Goal: Task Accomplishment & Management: Manage account settings

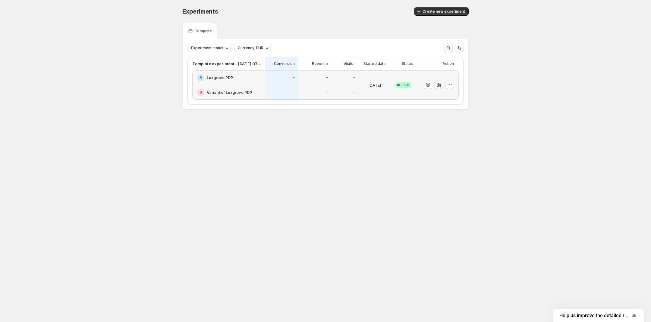
click at [441, 86] on icon "button" at bounding box center [439, 85] width 6 height 6
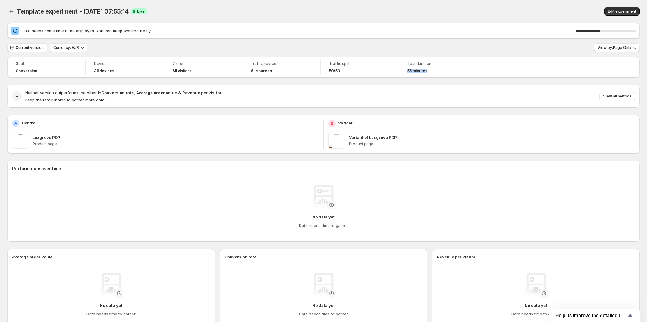
drag, startPoint x: 406, startPoint y: 70, endPoint x: 430, endPoint y: 72, distance: 23.6
click at [430, 72] on div "Test duration 55 minutes" at bounding box center [438, 67] width 71 height 16
click at [430, 8] on div "Edit experiment" at bounding box center [508, 11] width 263 height 8
click at [609, 49] on span "View by: Page Only" at bounding box center [615, 47] width 34 height 5
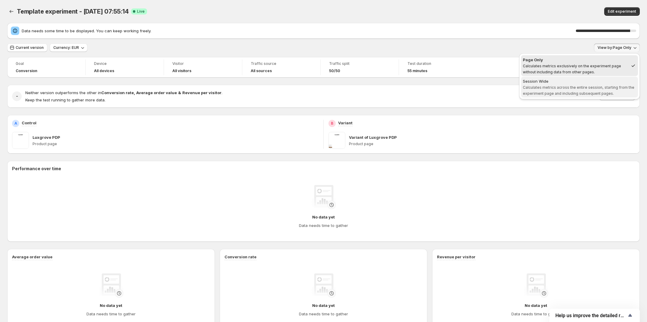
click at [584, 80] on div "Session Wide" at bounding box center [579, 81] width 113 height 6
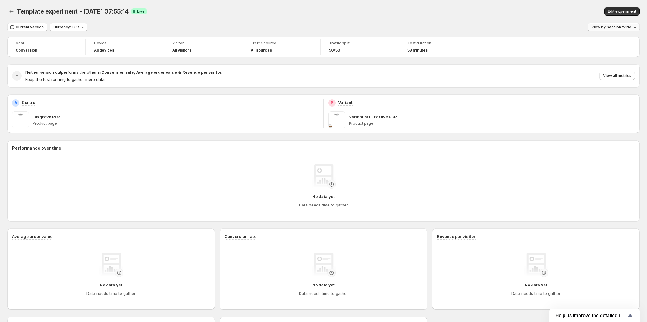
click at [611, 26] on span "View by: Session Wide" at bounding box center [612, 27] width 40 height 5
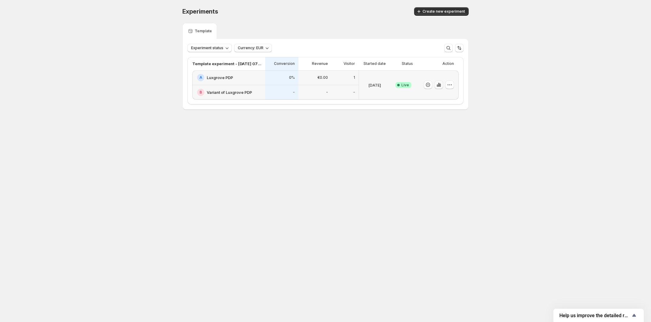
click at [438, 87] on icon "button" at bounding box center [439, 85] width 6 height 6
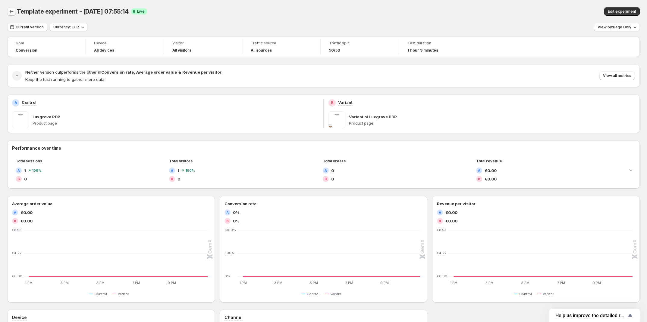
click at [14, 12] on icon "Back" at bounding box center [11, 11] width 6 height 6
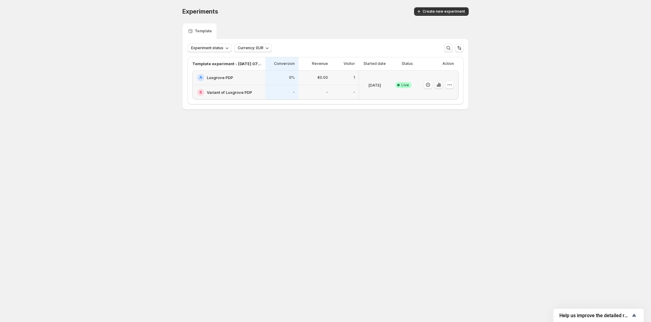
click at [438, 86] on icon "button" at bounding box center [437, 85] width 1 height 2
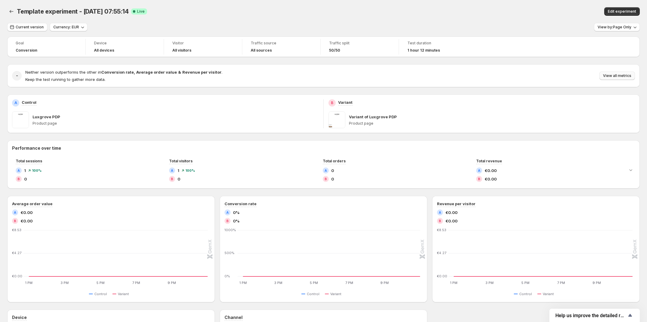
click at [623, 78] on span "View all metrics" at bounding box center [617, 75] width 28 height 5
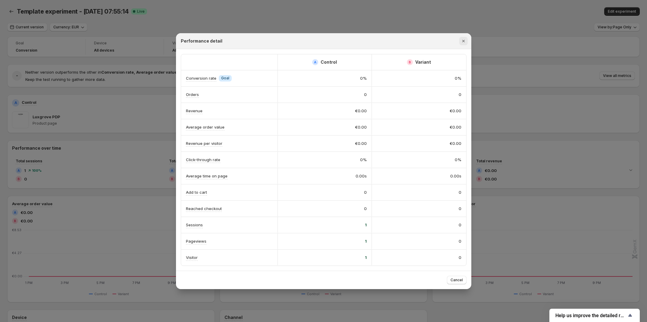
click at [464, 38] on icon "Close" at bounding box center [464, 41] width 6 height 6
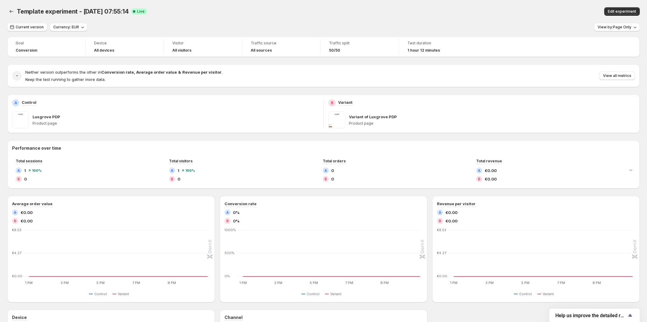
click at [488, 17] on div "Template experiment - Aug 26, 07:55:14. This page is ready Template experiment …" at bounding box center [323, 11] width 633 height 23
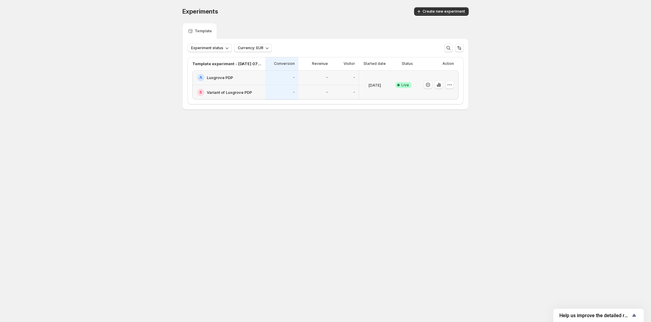
click at [246, 83] on div "A Luxgrove PDP" at bounding box center [228, 77] width 73 height 15
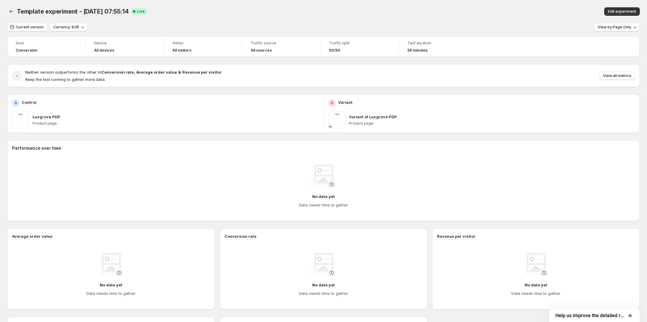
click at [428, 26] on div "Current version Currency: EUR View by: Page Only" at bounding box center [323, 27] width 633 height 9
click at [83, 26] on icon "button" at bounding box center [83, 27] width 6 height 6
click at [82, 39] on span "USD" at bounding box center [82, 39] width 61 height 6
click at [33, 29] on span "Current version" at bounding box center [30, 27] width 28 height 5
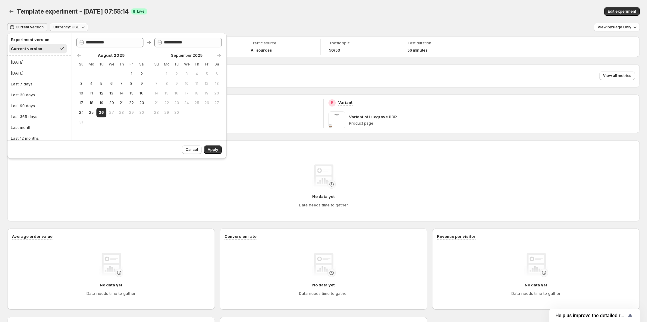
click at [38, 49] on div "Current version" at bounding box center [26, 49] width 31 height 6
click at [304, 8] on div "Template experiment - Aug 26, 07:55:14 Success Complete Live" at bounding box center [194, 11] width 355 height 8
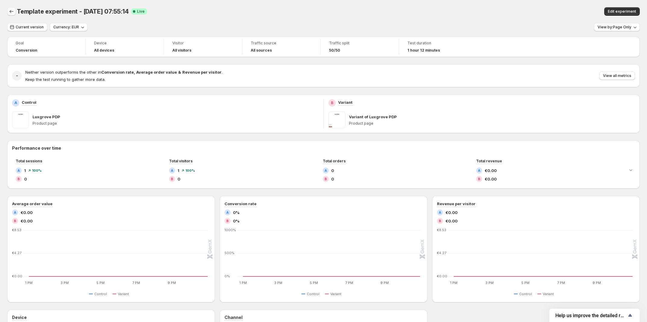
click at [11, 11] on icon "Back" at bounding box center [11, 11] width 6 height 6
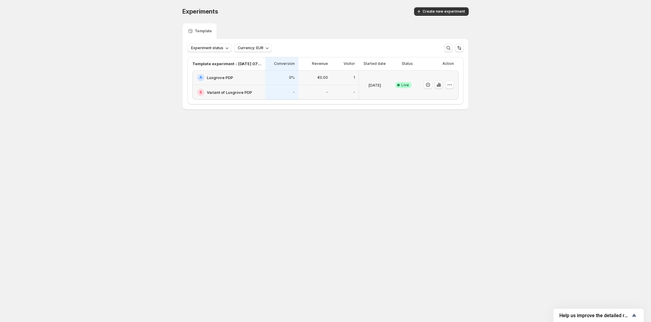
click at [439, 85] on icon "button" at bounding box center [439, 85] width 6 height 6
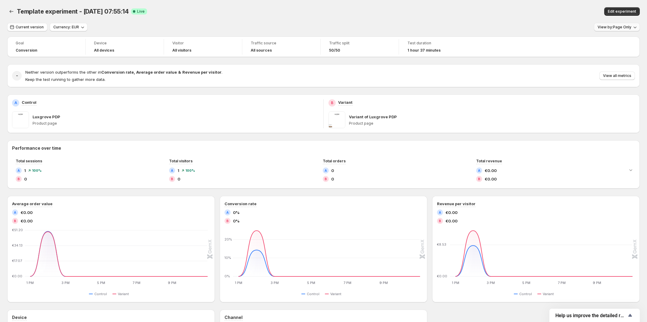
click at [616, 28] on span "View by: Page Only" at bounding box center [615, 27] width 34 height 5
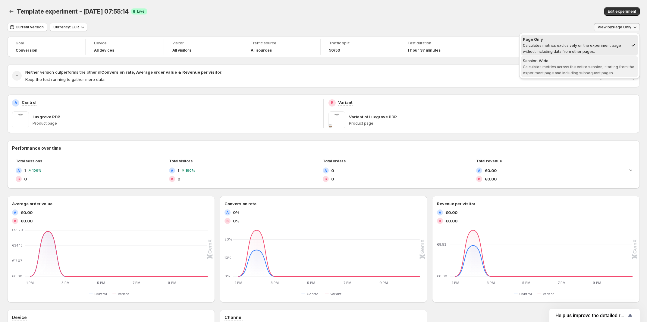
click at [586, 65] on span "Calculates metrics across the entire session, starting from the experiment page…" at bounding box center [579, 70] width 112 height 11
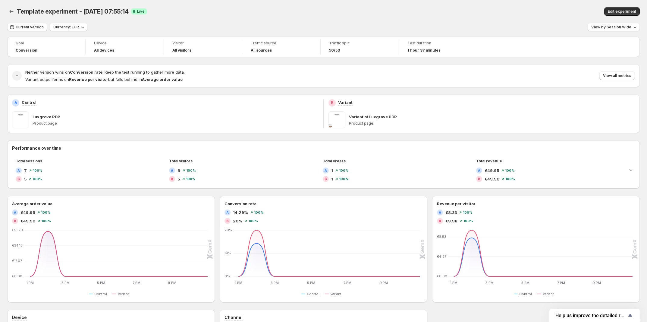
drag, startPoint x: 36, startPoint y: 119, endPoint x: 55, endPoint y: 122, distance: 19.2
click at [36, 119] on p "Luxgrove PDP" at bounding box center [47, 117] width 28 height 6
click at [624, 9] on span "Edit experiment" at bounding box center [622, 11] width 28 height 5
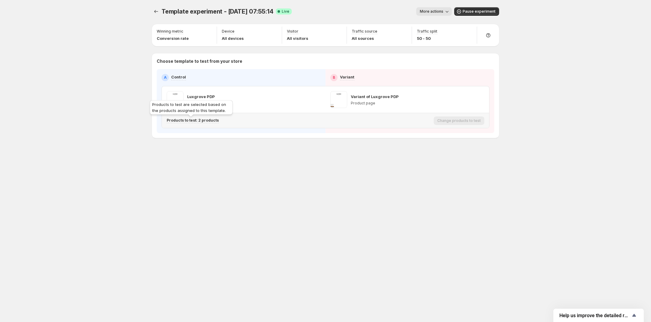
click at [190, 119] on p "Products to test: 2 products" at bounding box center [193, 120] width 52 height 5
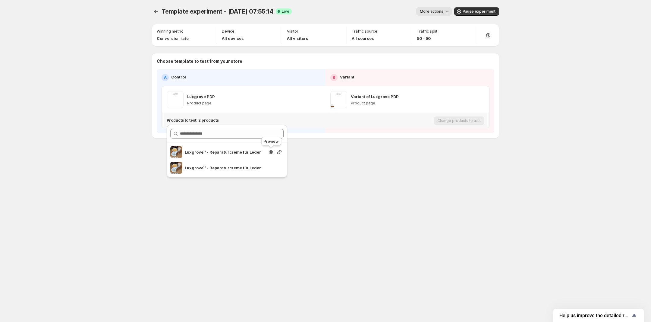
click at [269, 154] on icon "Search for and select a customer segment" at bounding box center [271, 152] width 6 height 6
drag, startPoint x: 129, startPoint y: 144, endPoint x: 128, endPoint y: 136, distance: 8.5
click at [128, 144] on div "Template experiment - Aug 26, 07:55:14. This page is ready Template experiment …" at bounding box center [325, 161] width 651 height 322
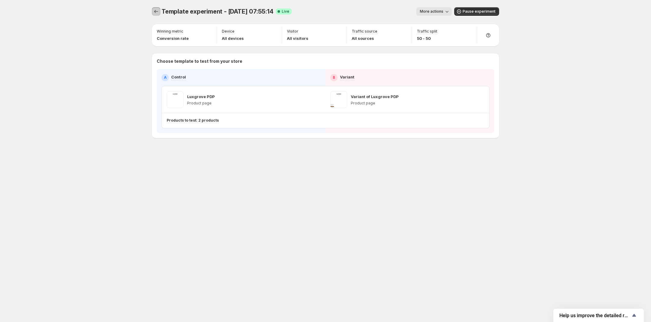
click at [156, 11] on icon "Experiments" at bounding box center [156, 11] width 6 height 6
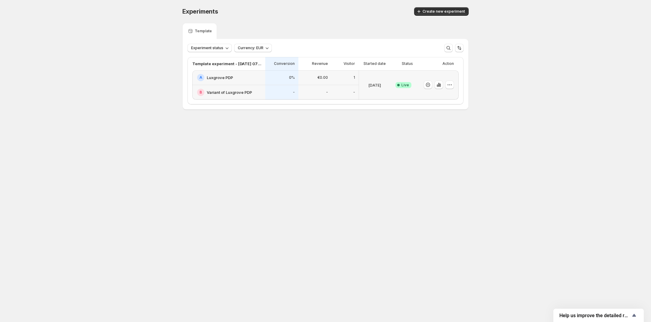
click at [367, 142] on div "Experiments. This page is ready Experiments Create new experiment Template Expe…" at bounding box center [325, 71] width 301 height 142
click at [440, 84] on icon "button" at bounding box center [440, 85] width 1 height 3
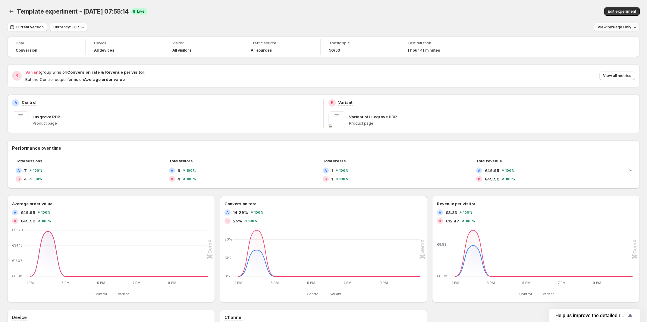
click at [627, 27] on span "View by: Page Only" at bounding box center [615, 27] width 34 height 5
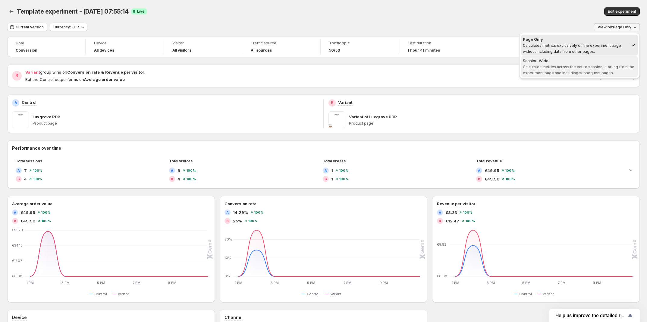
click at [573, 62] on div "Session Wide" at bounding box center [579, 61] width 113 height 6
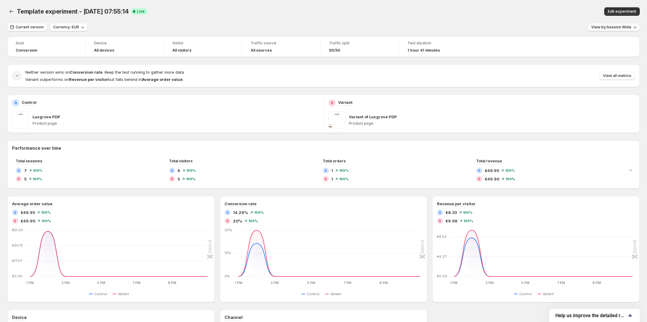
click at [608, 28] on span "View by: Session Wide" at bounding box center [612, 27] width 40 height 5
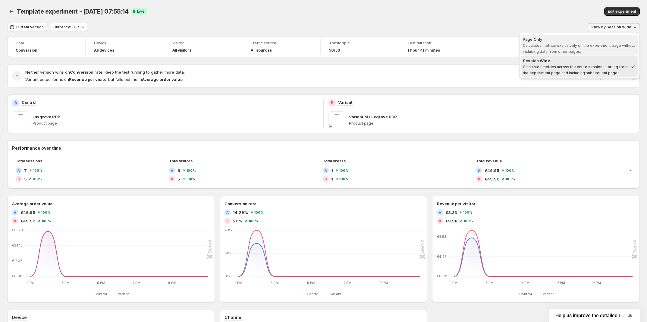
click at [588, 47] on span "Calculates metrics exclusively on the experiment page without including data fr…" at bounding box center [579, 48] width 112 height 11
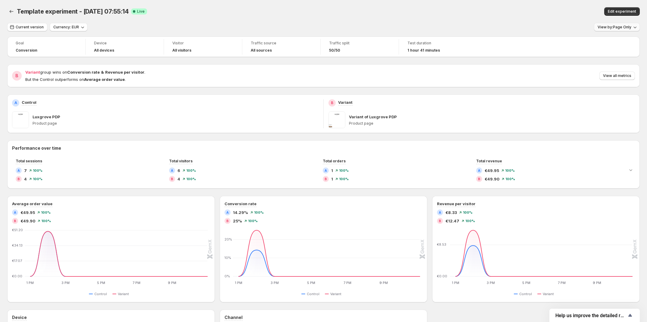
click at [611, 27] on span "View by: Page Only" at bounding box center [615, 27] width 34 height 5
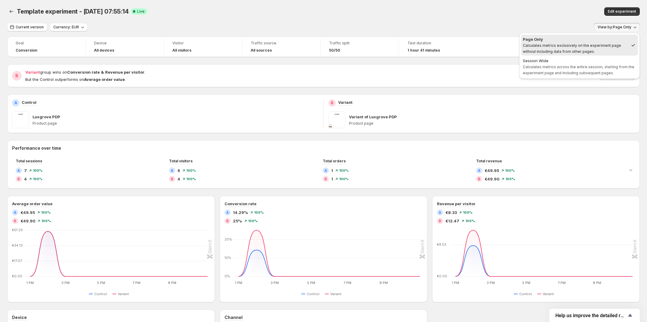
click at [595, 48] on span "Page Only Calculates metrics exclusively on the experiment page without includi…" at bounding box center [576, 45] width 106 height 18
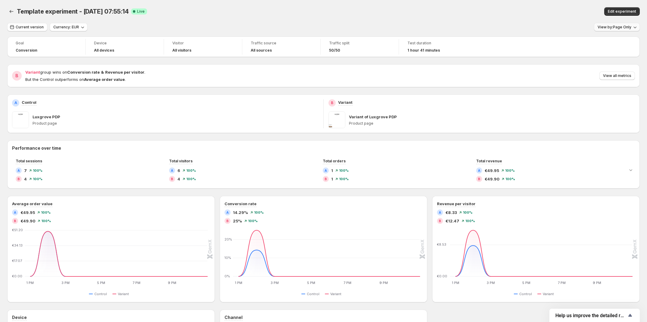
click at [624, 27] on span "View by: Page Only" at bounding box center [615, 27] width 34 height 5
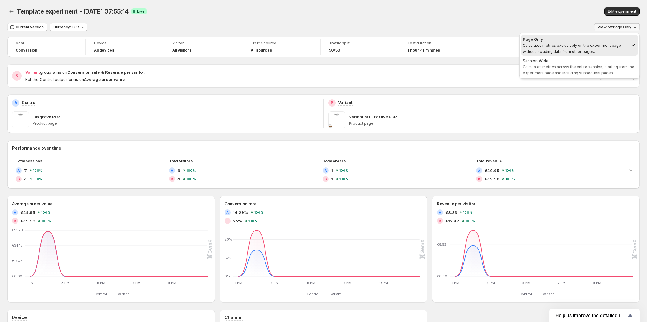
click at [614, 59] on div "Session Wide" at bounding box center [579, 61] width 113 height 6
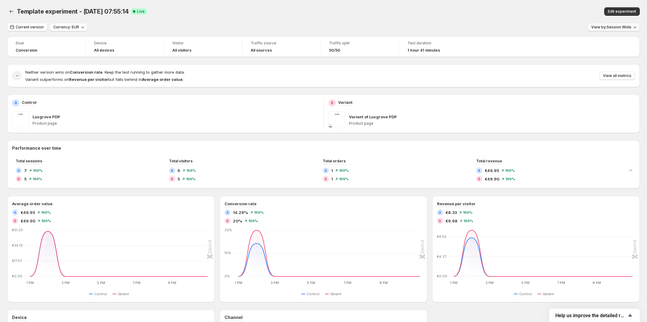
click at [624, 26] on span "View by: Session Wide" at bounding box center [612, 27] width 40 height 5
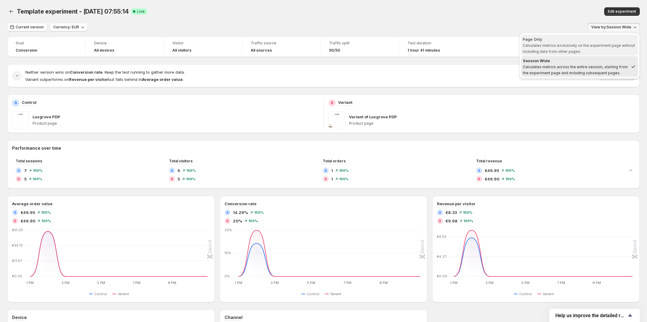
click at [619, 46] on span "Calculates metrics exclusively on the experiment page without including data fr…" at bounding box center [579, 48] width 112 height 11
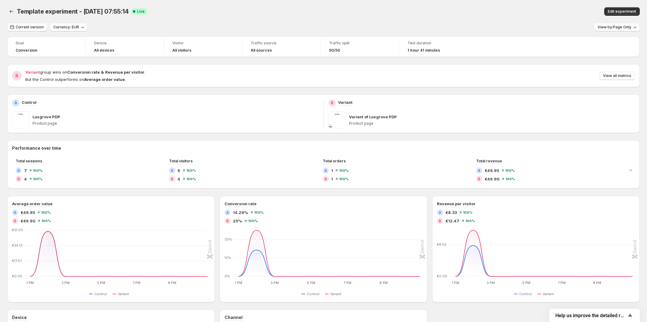
click at [428, 2] on div "Template experiment - Aug 26, 07:55:14. This page is ready Template experiment …" at bounding box center [323, 11] width 633 height 23
click at [625, 30] on button "View by: Page Only" at bounding box center [617, 27] width 46 height 8
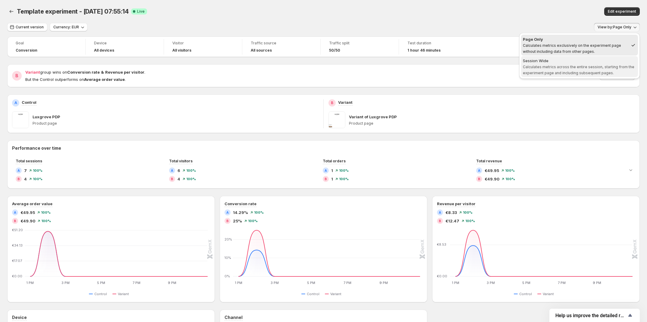
click at [595, 66] on span "Calculates metrics across the entire session, starting from the experiment page…" at bounding box center [579, 70] width 112 height 11
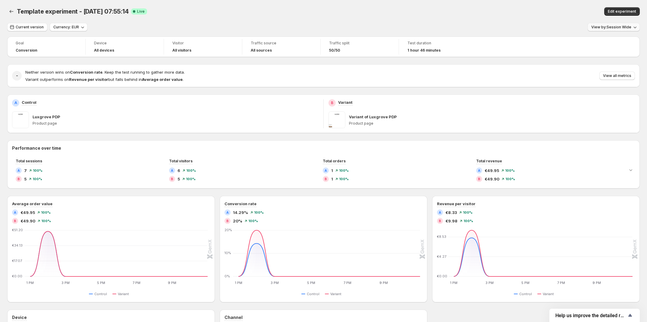
click at [622, 25] on span "View by: Session Wide" at bounding box center [612, 27] width 40 height 5
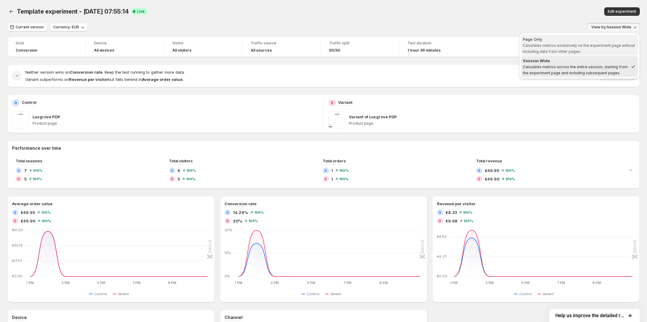
click at [615, 40] on div "Page Only" at bounding box center [579, 39] width 113 height 6
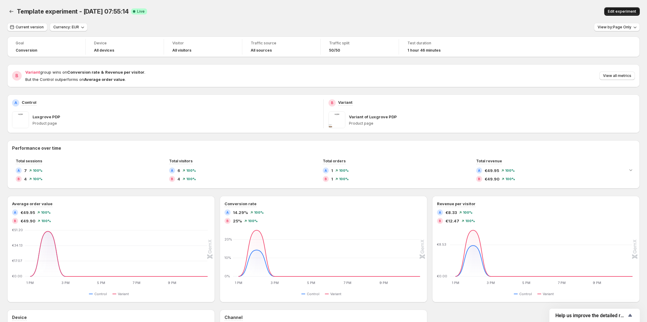
click at [627, 8] on button "Edit experiment" at bounding box center [623, 11] width 36 height 8
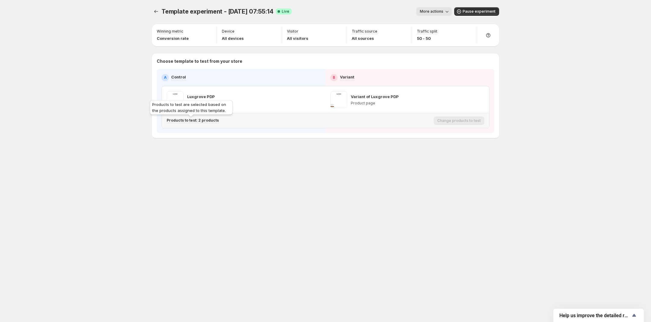
click at [187, 119] on p "Products to test: 2 products" at bounding box center [193, 120] width 52 height 5
